Goal: Task Accomplishment & Management: Complete application form

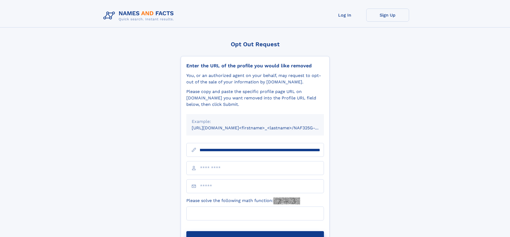
scroll to position [0, 71]
type input "**********"
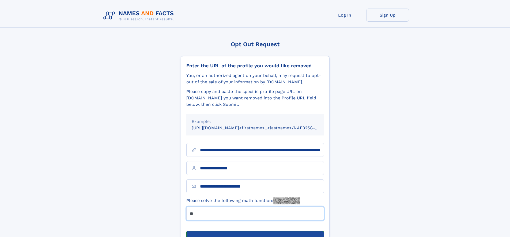
type input "**"
click at [255, 231] on button "Submit Opt Out Request" at bounding box center [254, 239] width 137 height 17
